Goal: Complete application form

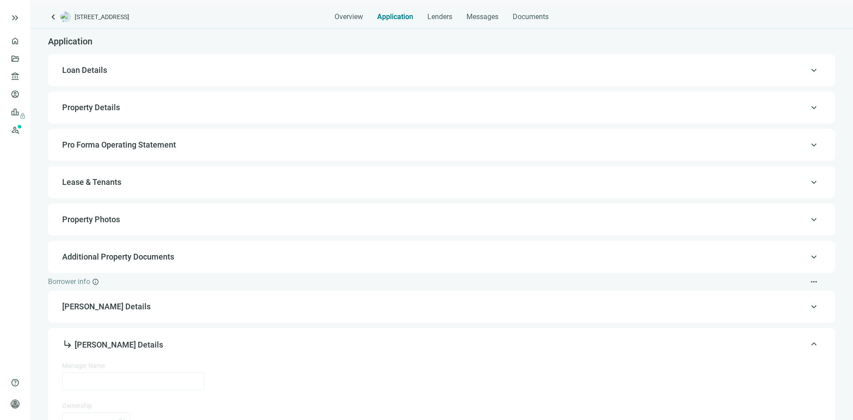
type input "**********"
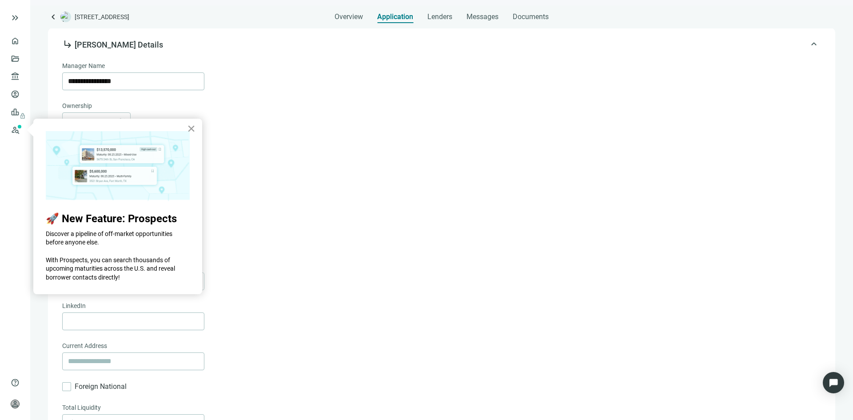
click at [190, 128] on button "×" at bounding box center [191, 128] width 8 height 14
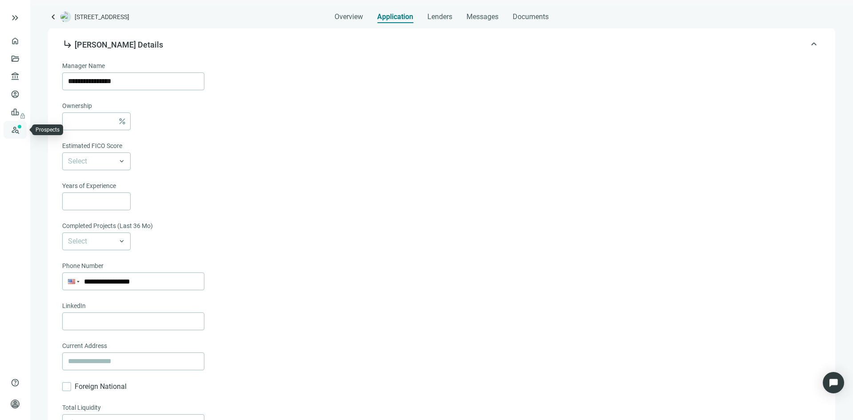
click at [22, 131] on link "Prospects New" at bounding box center [36, 130] width 28 height 18
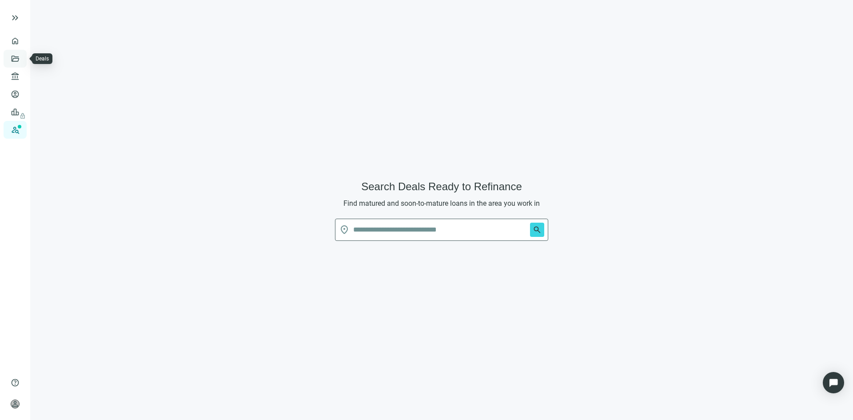
click at [22, 62] on link "Deals" at bounding box center [30, 58] width 16 height 7
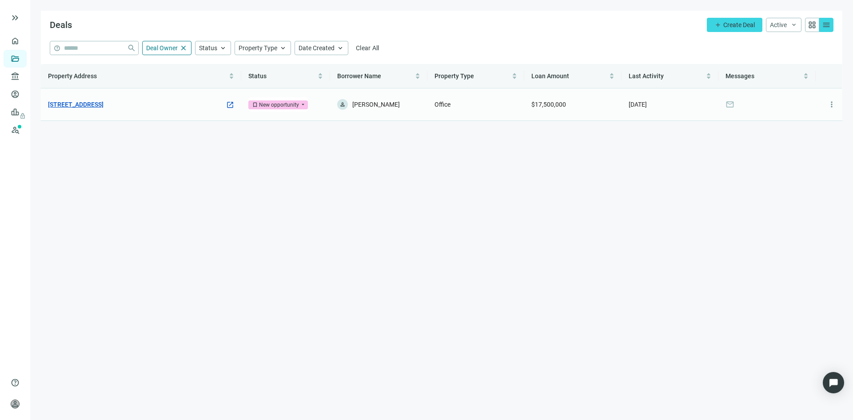
click at [103, 103] on link "[STREET_ADDRESS]" at bounding box center [76, 104] width 56 height 10
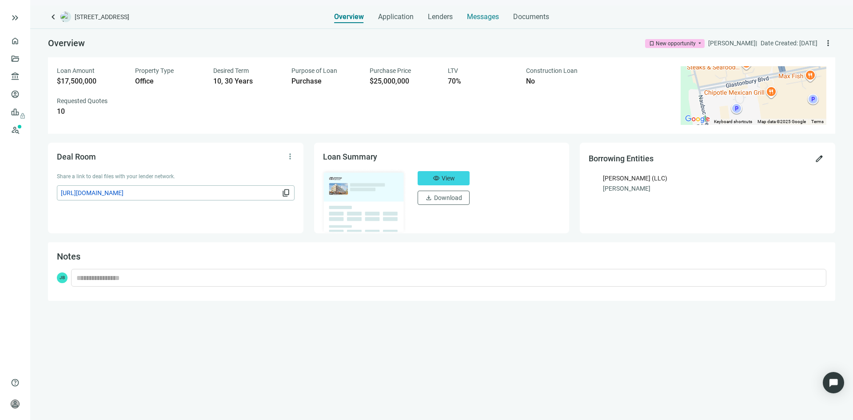
click at [481, 18] on span "Messages" at bounding box center [483, 16] width 32 height 8
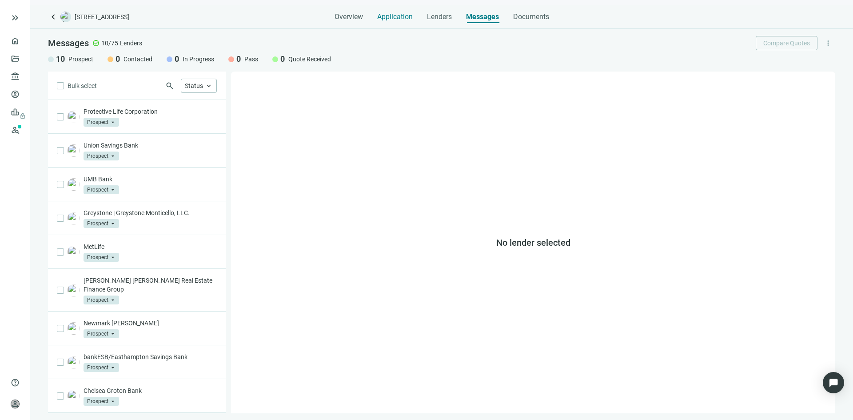
click at [398, 16] on span "Application" at bounding box center [395, 16] width 36 height 9
